Goal: Task Accomplishment & Management: Complete application form

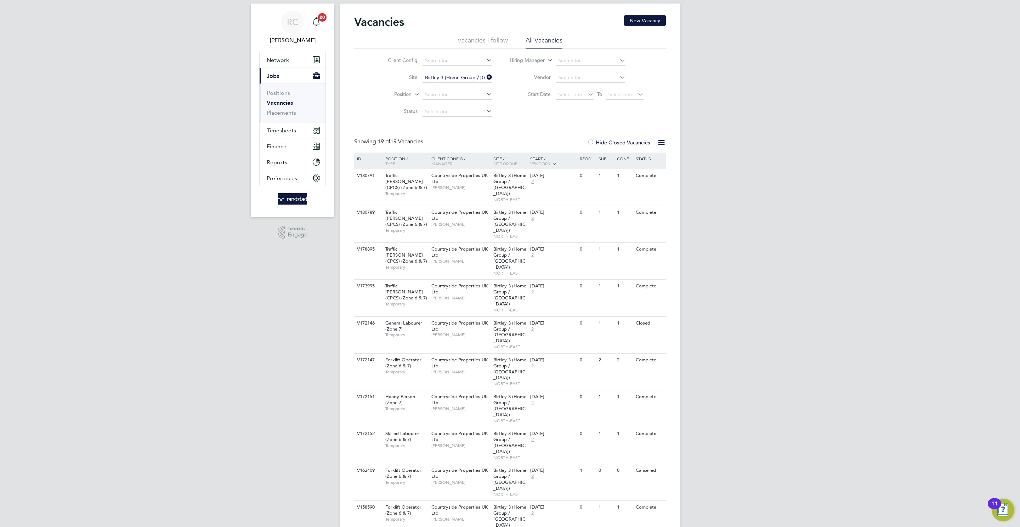
scroll to position [16, 0]
click at [275, 130] on span "Timesheets" at bounding box center [281, 130] width 29 height 7
click at [285, 110] on link "Timesheets" at bounding box center [281, 108] width 29 height 7
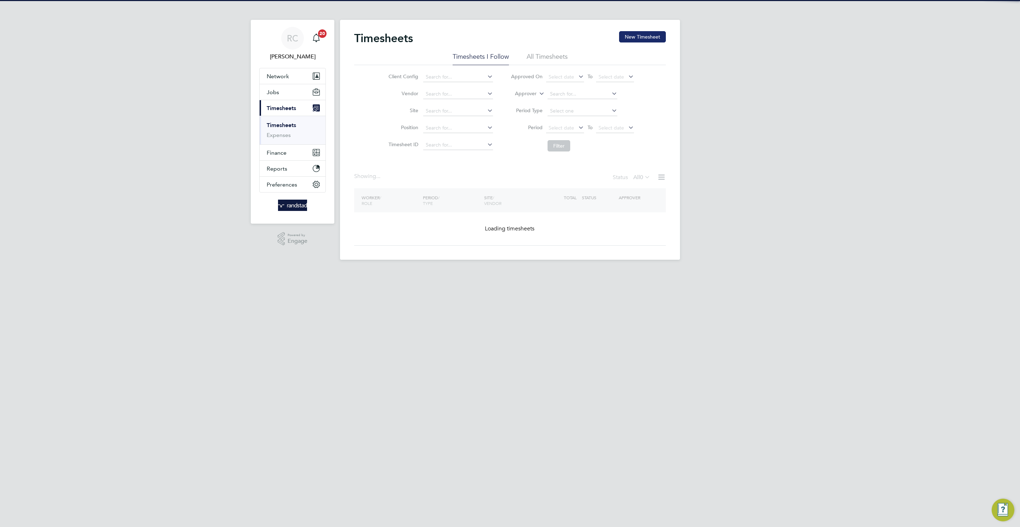
click at [642, 39] on button "New Timesheet" at bounding box center [642, 36] width 47 height 11
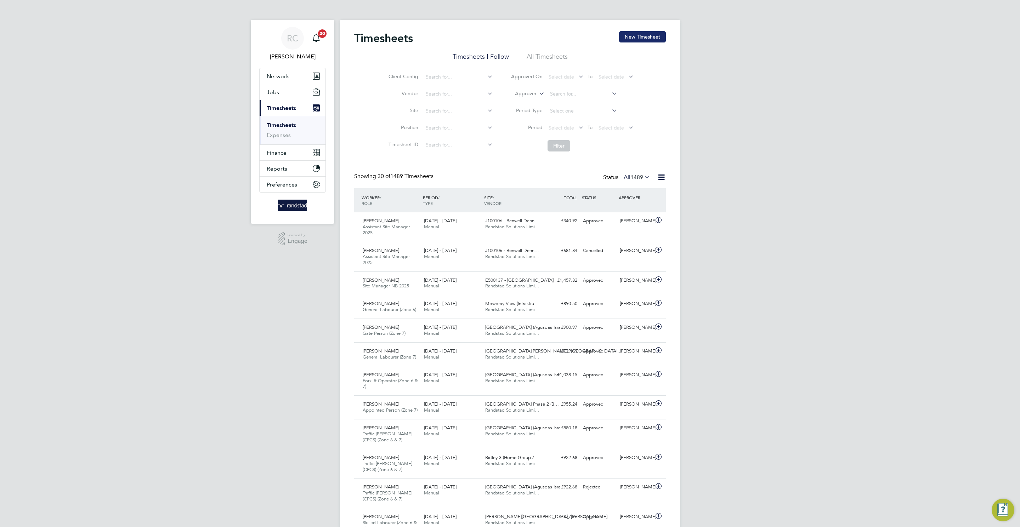
click at [628, 34] on button "New Timesheet" at bounding box center [642, 36] width 47 height 11
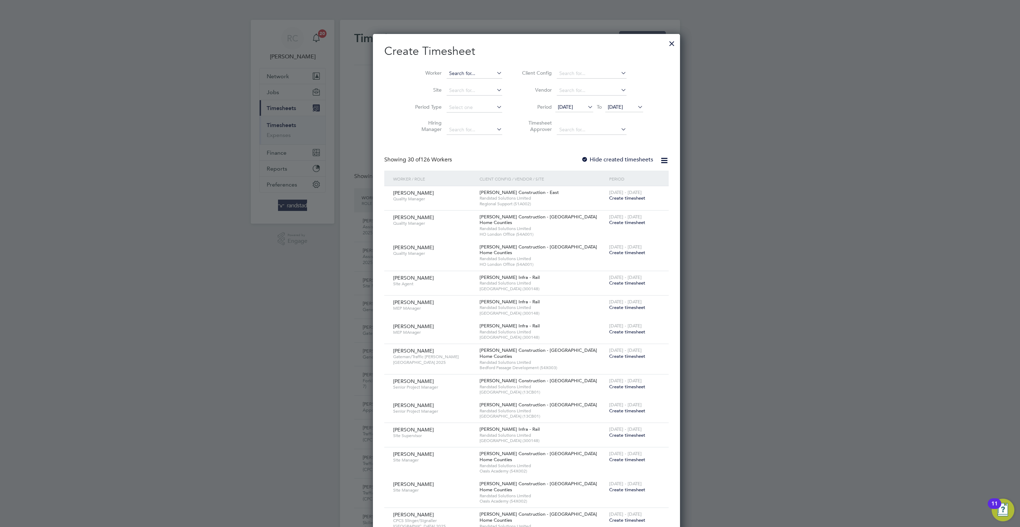
click at [449, 69] on input at bounding box center [474, 74] width 56 height 10
paste input "C-001675283"
click at [445, 80] on li "[PERSON_NAME]" at bounding box center [457, 83] width 56 height 9
type input "[PERSON_NAME]"
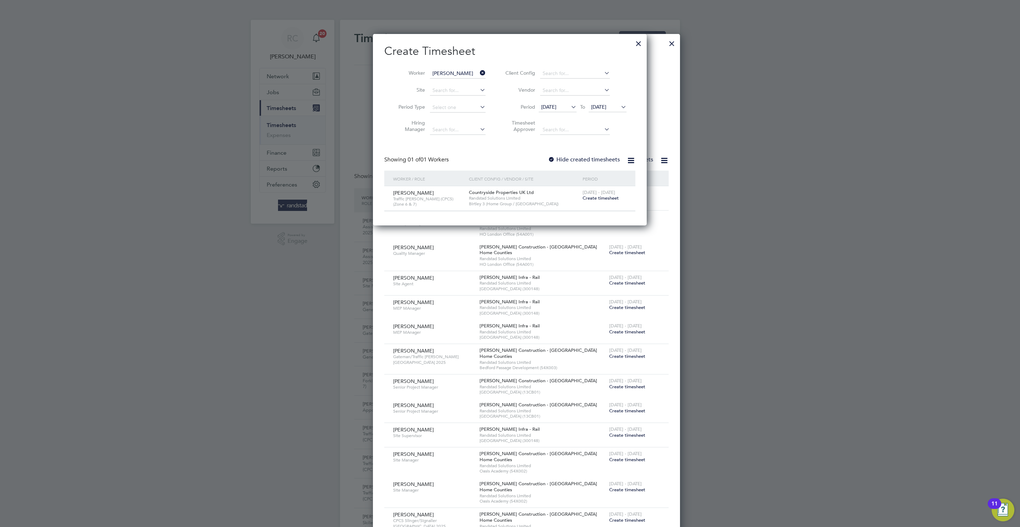
click at [609, 200] on span "Create timesheet" at bounding box center [600, 198] width 36 height 6
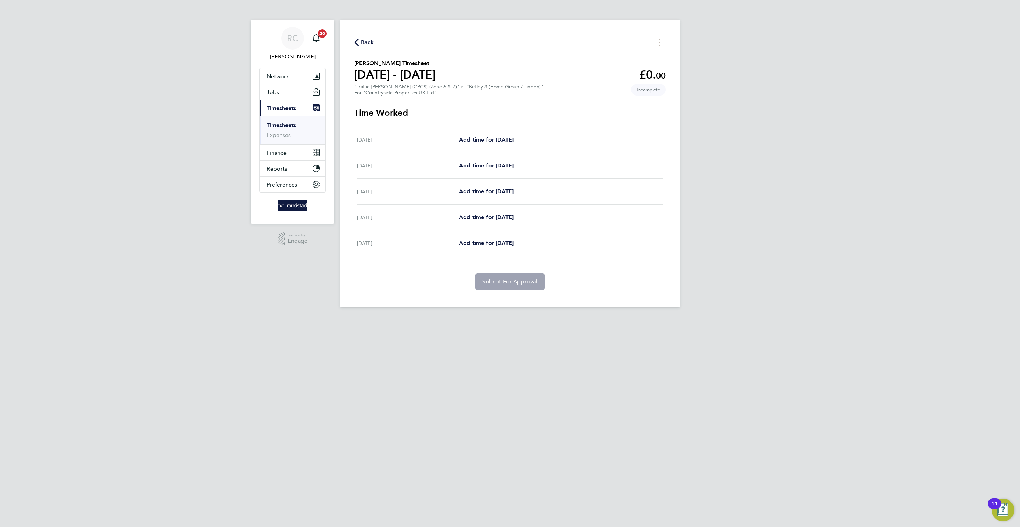
click at [476, 133] on div "[DATE] Add time for [DATE] Add time for [DATE]" at bounding box center [510, 140] width 306 height 26
click at [499, 137] on span "Add time for [DATE]" at bounding box center [486, 139] width 55 height 7
select select "30"
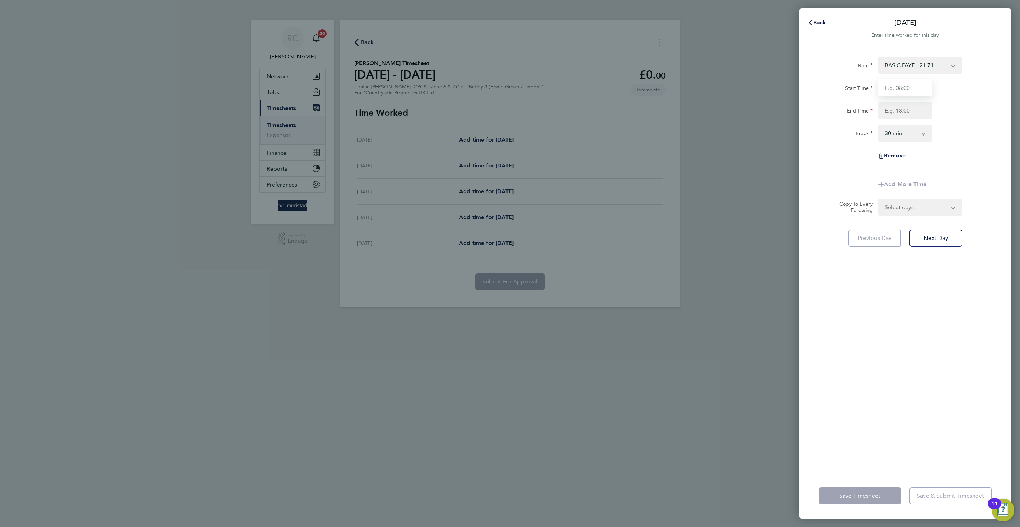
click at [923, 87] on input "Start Time" at bounding box center [905, 87] width 54 height 17
type input "08:00"
type input "16:30"
click at [937, 209] on div "Select days Day [DATE] [DATE] [DATE] [DATE]" at bounding box center [920, 207] width 84 height 17
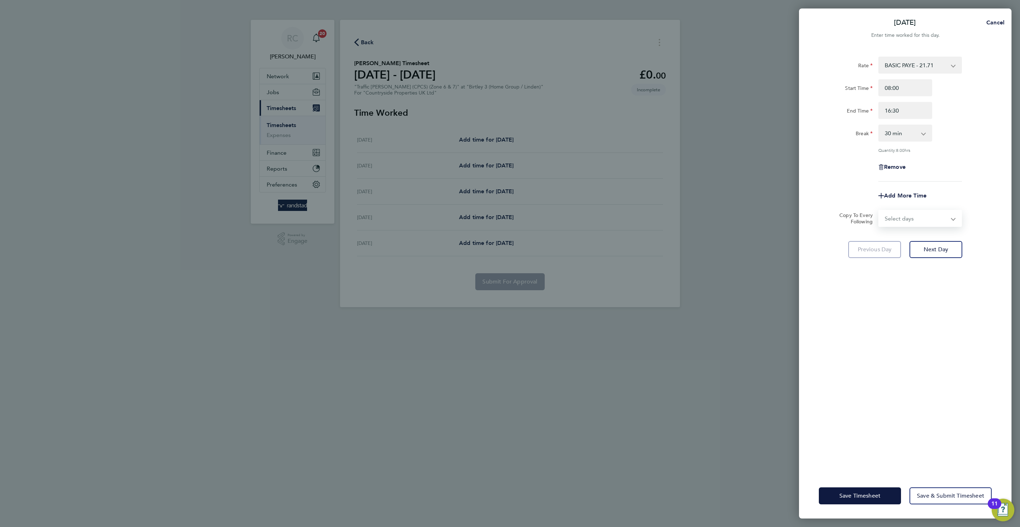
select select "TUE"
click at [879, 211] on select "Select days Day [DATE] [DATE] [DATE] [DATE]" at bounding box center [916, 219] width 74 height 16
select select "[DATE]"
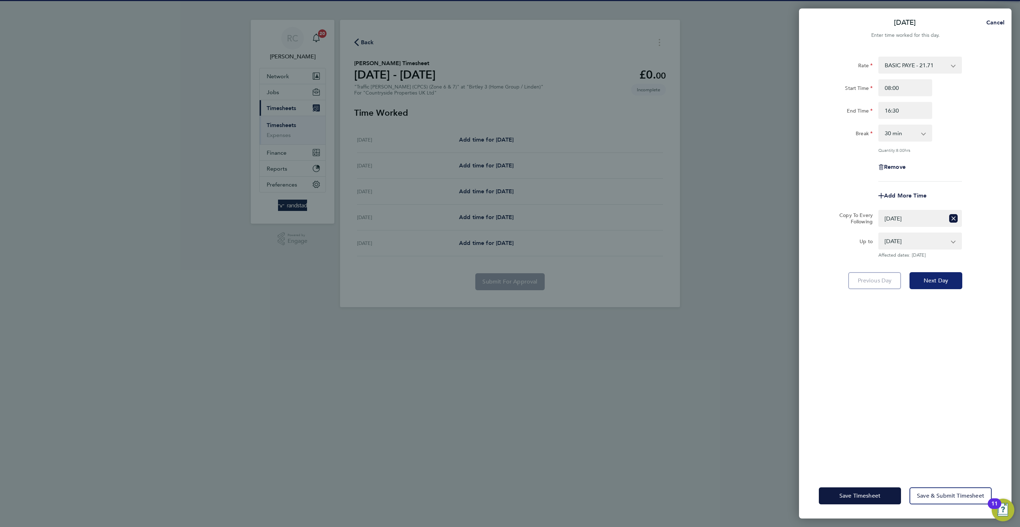
click at [933, 281] on span "Next Day" at bounding box center [935, 280] width 24 height 7
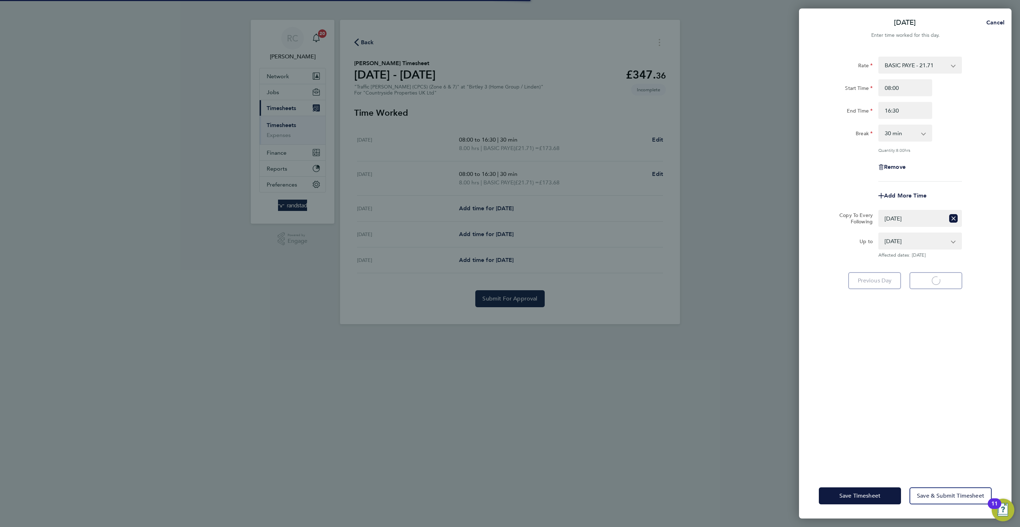
select select "30"
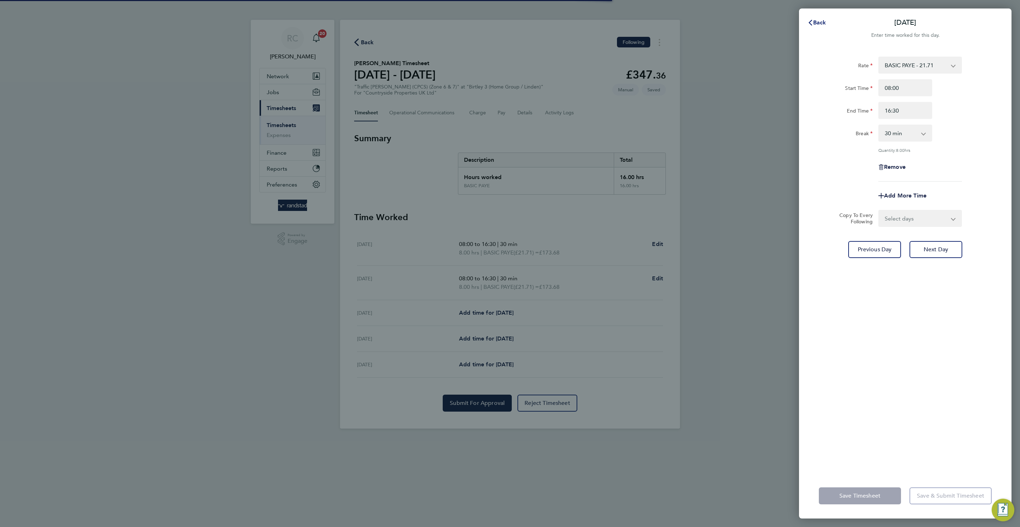
click at [813, 22] on span "Back" at bounding box center [819, 22] width 13 height 7
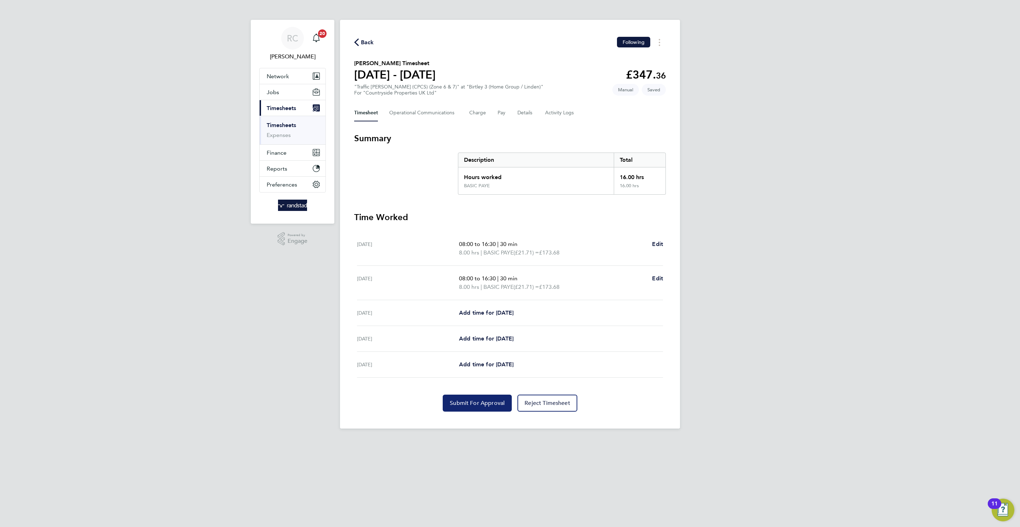
click at [479, 400] on span "Submit For Approval" at bounding box center [477, 403] width 55 height 7
